Goal: Go to known website: Access a specific website the user already knows

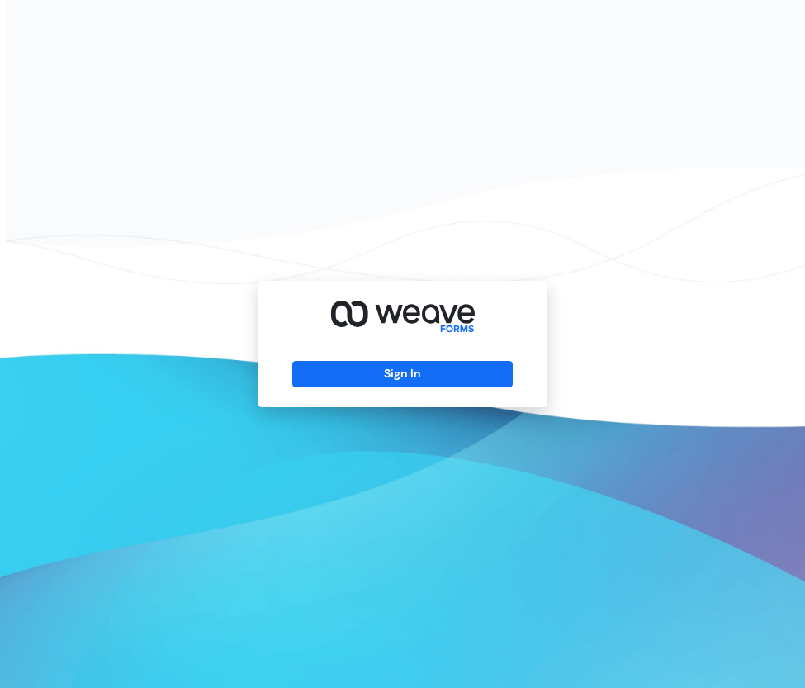
click at [364, 393] on div "Sign In" at bounding box center [402, 344] width 289 height 126
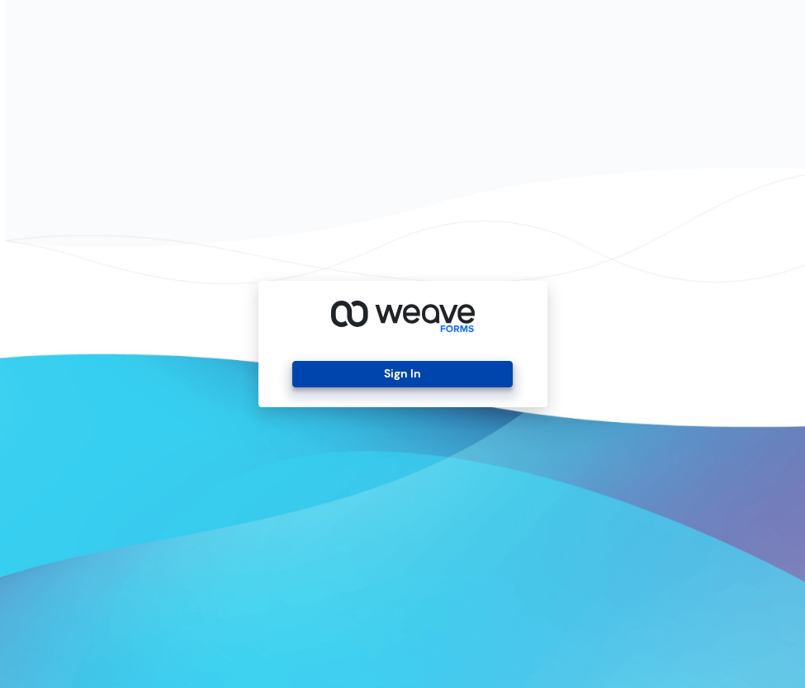
click at [357, 380] on button "Sign In" at bounding box center [402, 374] width 220 height 26
